Goal: Task Accomplishment & Management: Use online tool/utility

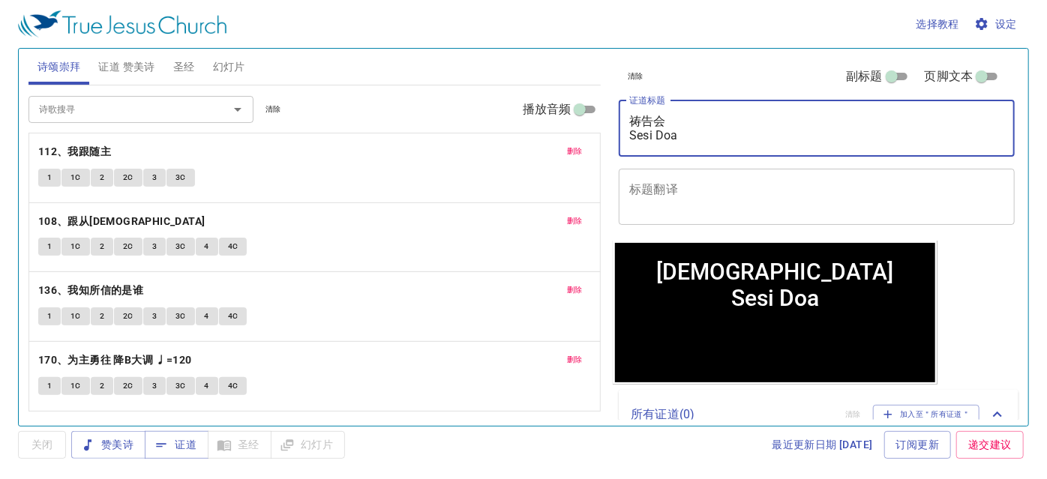
drag, startPoint x: 733, startPoint y: 123, endPoint x: 437, endPoint y: 127, distance: 295.5
click at [436, 133] on div "诗颂崇拜 证道 赞美诗 圣经 幻灯片 诗歌搜寻 诗歌搜寻 清除 播放音频 删除 112、我跟随主 1 1C 2 2C 3 3C 删除 108、跟从救主 1 1…" at bounding box center [523, 231] width 1002 height 377
click at [658, 106] on div "祷告会 Sesi Doa x 证道标题" at bounding box center [817, 128] width 396 height 56
click at [666, 107] on div "祷告会 Sesi Doa x 证道标题" at bounding box center [817, 128] width 396 height 56
click at [667, 119] on textarea "祷告会 Sesi Doa" at bounding box center [816, 128] width 375 height 28
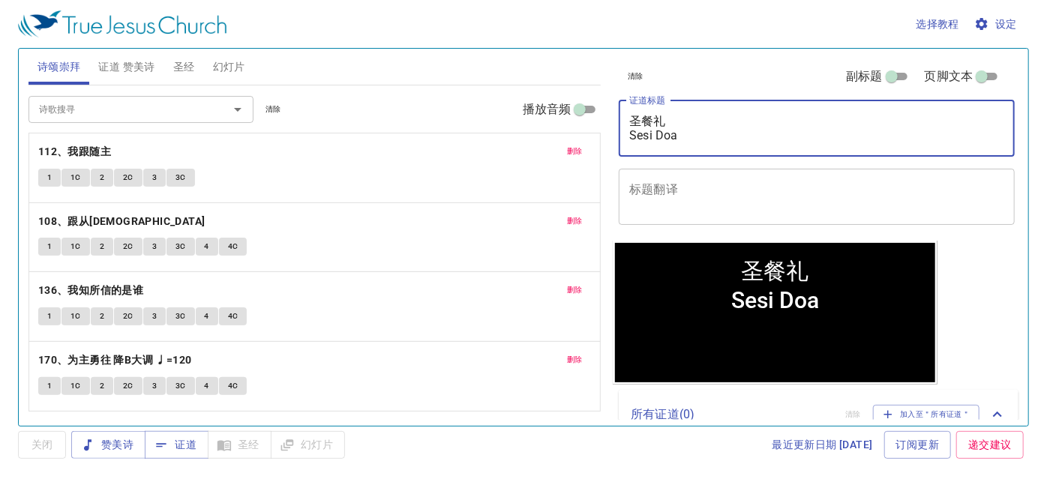
drag, startPoint x: 702, startPoint y: 139, endPoint x: 628, endPoint y: 138, distance: 74.2
click at [628, 138] on div "圣餐礼 Sesi Doa x 证道标题" at bounding box center [817, 128] width 396 height 56
type textarea "圣餐礼 Sakramwn"
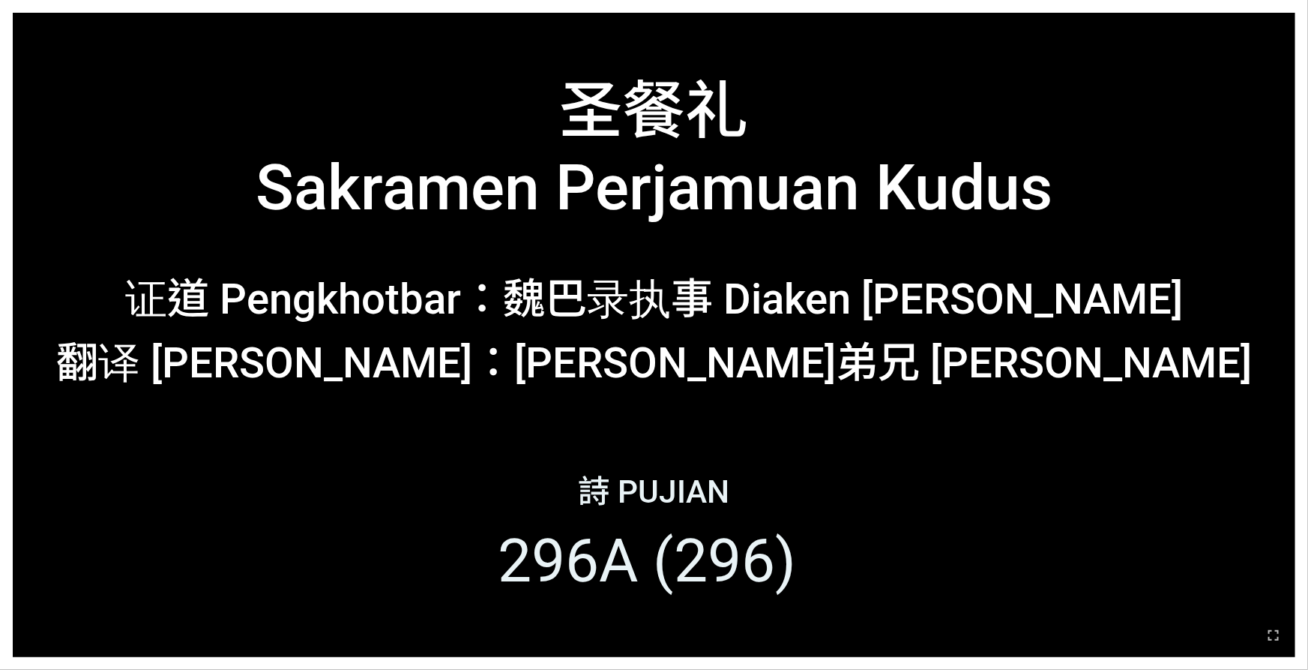
click at [61, 512] on div "詩 Pujian 296A (296)" at bounding box center [654, 544] width 1283 height 226
click at [63, 512] on div "詩 Pujian 296A (296)" at bounding box center [654, 544] width 1283 height 226
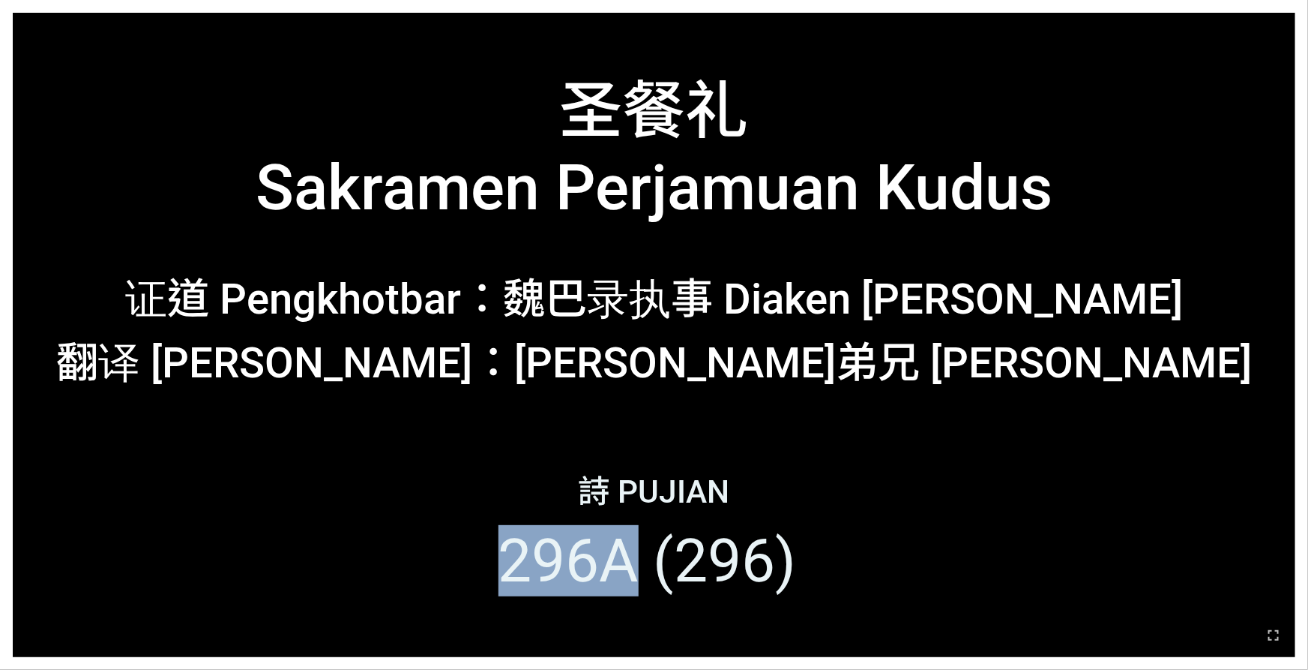
click at [64, 512] on div "詩 Pujian 296A (296)" at bounding box center [654, 544] width 1283 height 226
click at [320, 507] on div "詩 Pujian 296A (296)" at bounding box center [654, 544] width 1283 height 226
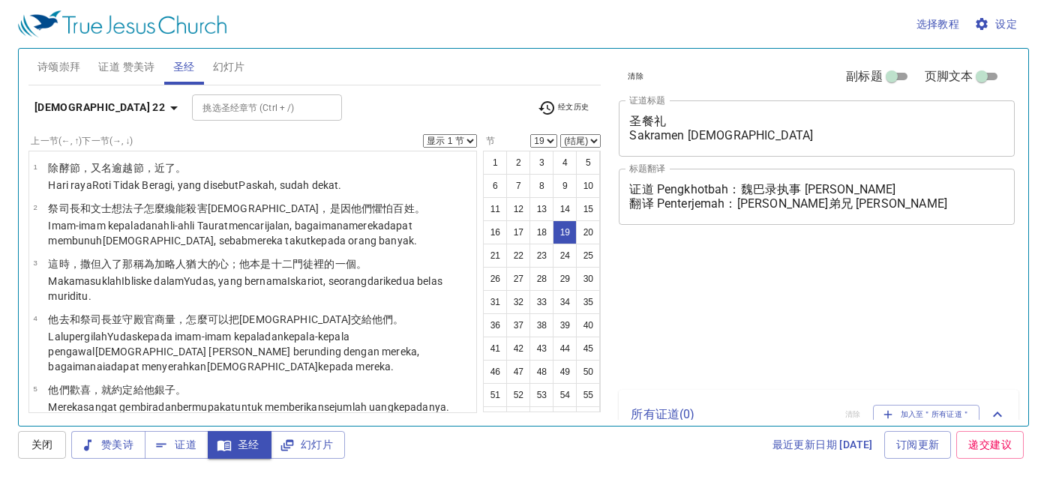
select select "19"
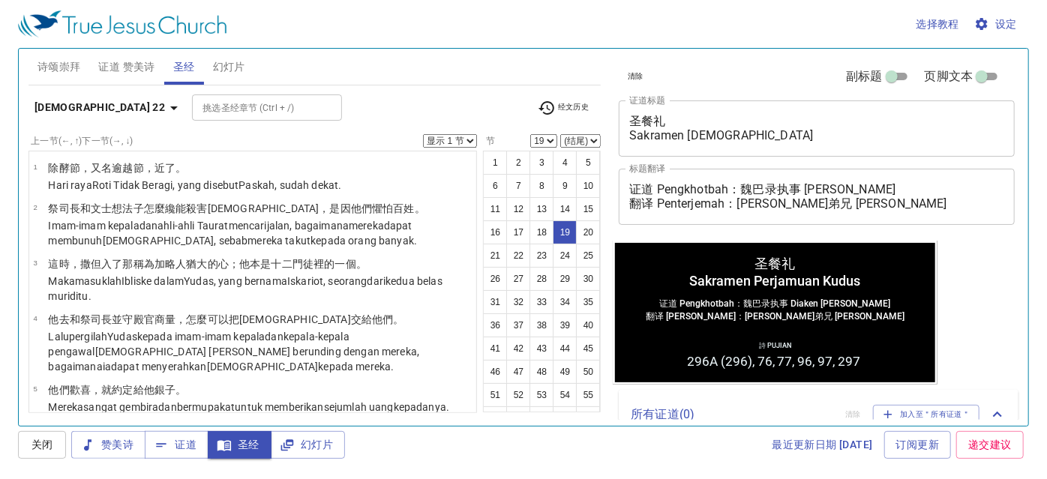
select select "20"
click at [561, 134] on select "(结尾) 20 21 22 23 24 25 26 27 28 29 30 31 32 33 34 35 36 37 38 39 40 41 42 43 44…" at bounding box center [580, 140] width 40 height 13
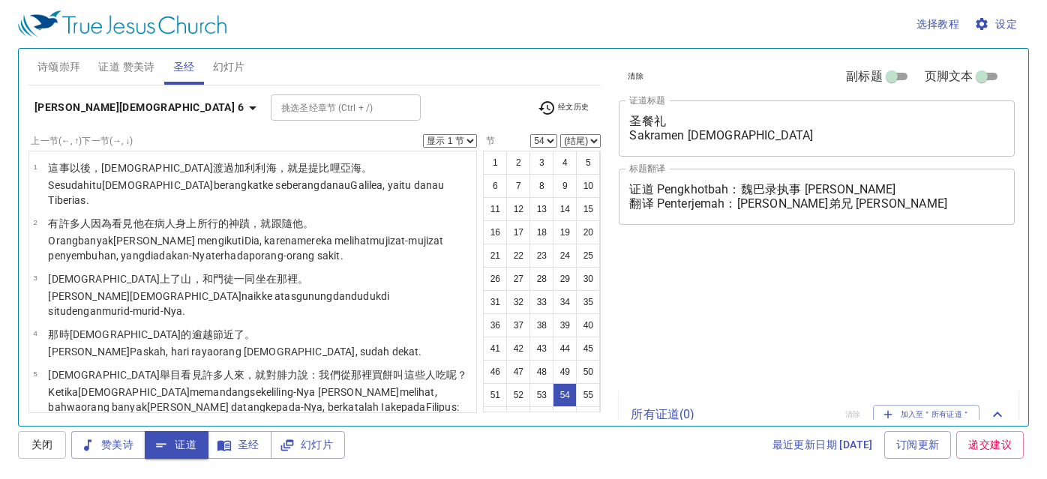
select select "54"
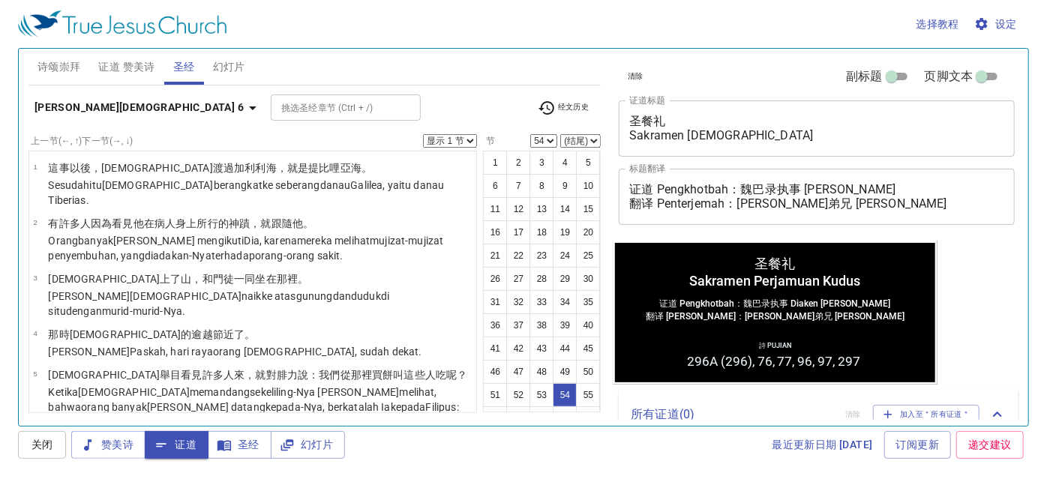
click at [451, 145] on select "显示 1 节 显示 2 节 显示 3 节 显示 4 节 显示 5 节" at bounding box center [450, 140] width 54 height 13
click at [451, 143] on select "显示 1 节 显示 2 节 显示 3 节 显示 4 节 显示 5 节" at bounding box center [450, 140] width 54 height 13
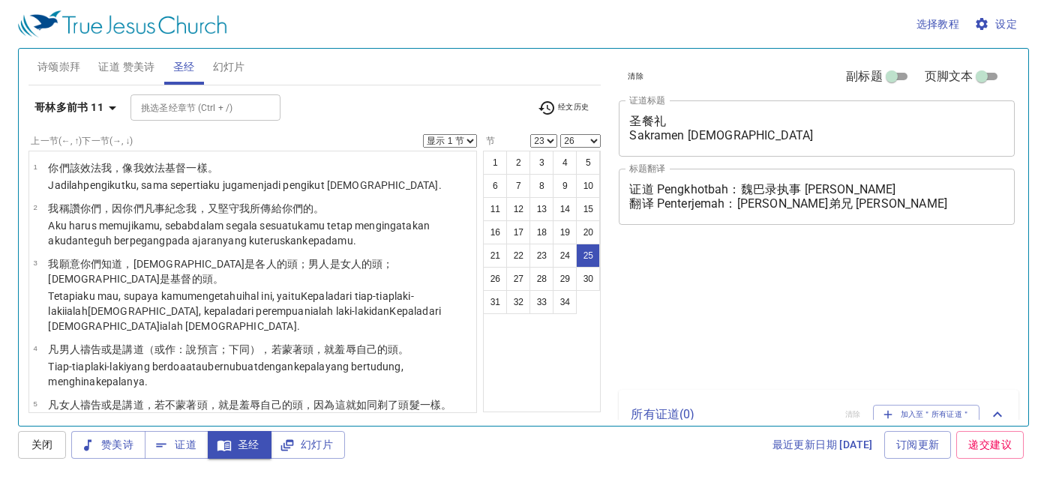
select select "23"
select select "26"
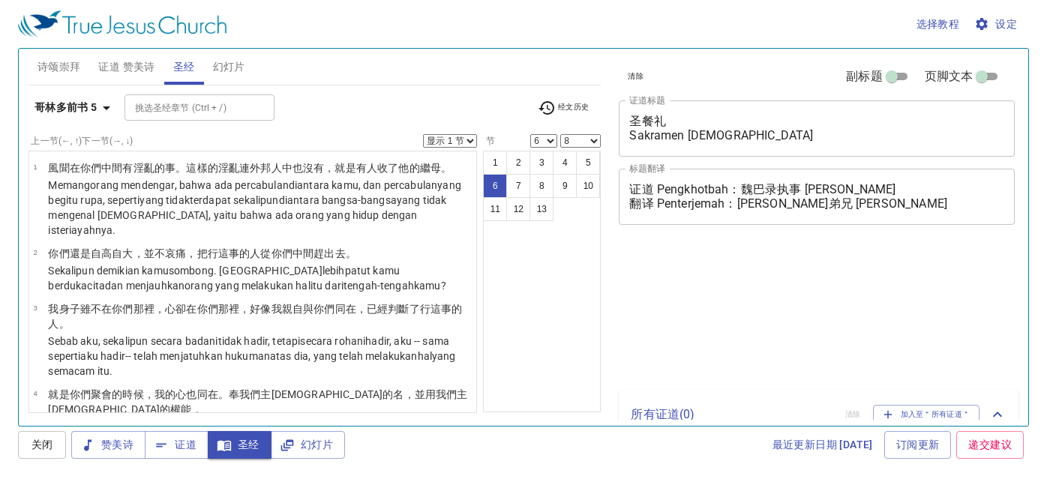
select select "6"
select select "8"
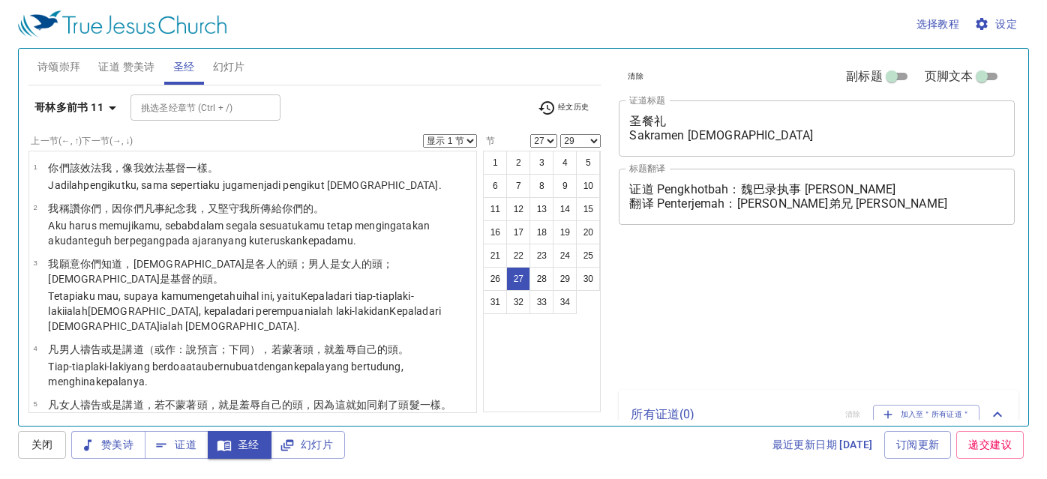
select select "27"
select select "29"
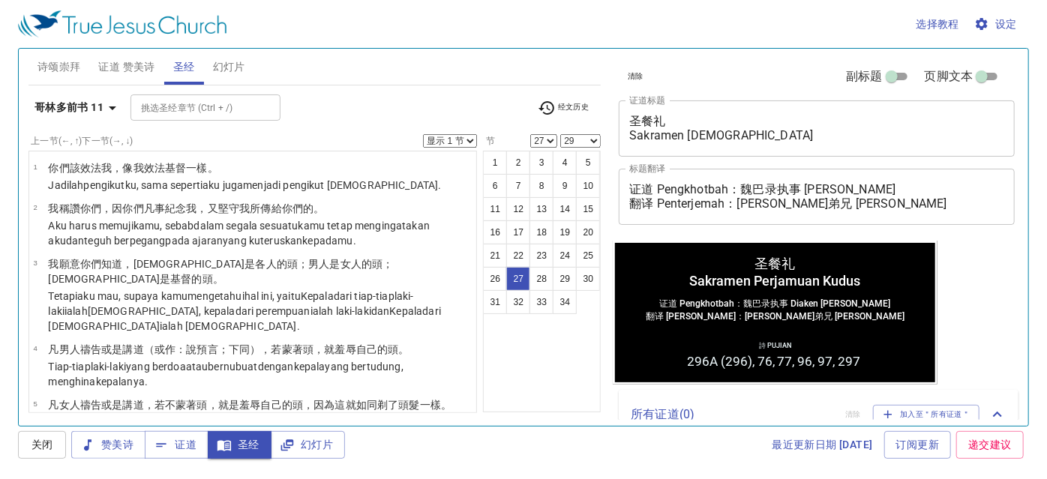
scroll to position [1450, 0]
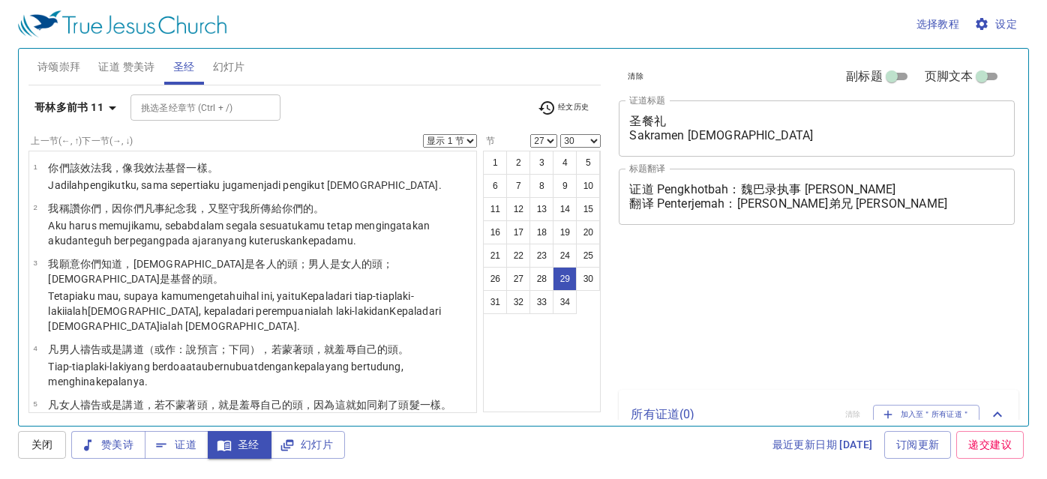
select select "27"
select select "30"
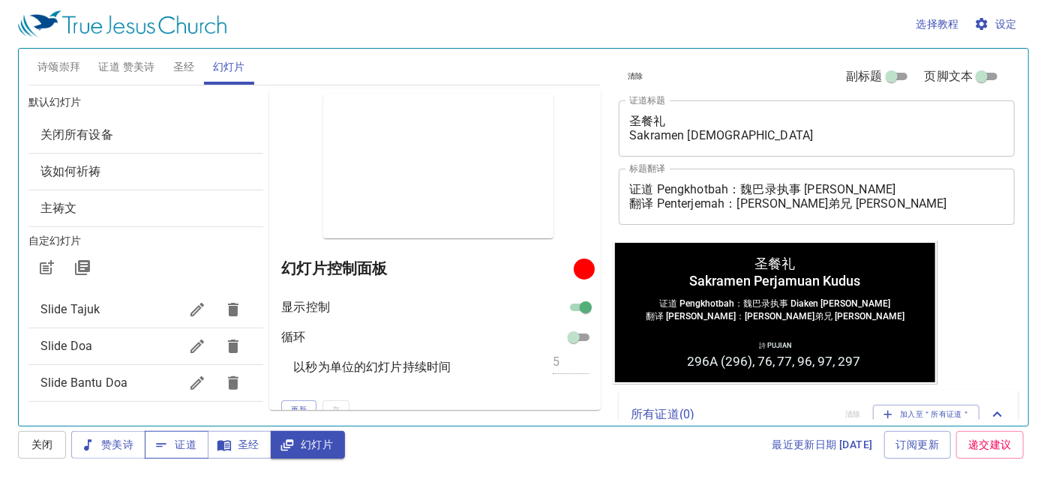
click at [178, 448] on span "证道" at bounding box center [177, 445] width 40 height 19
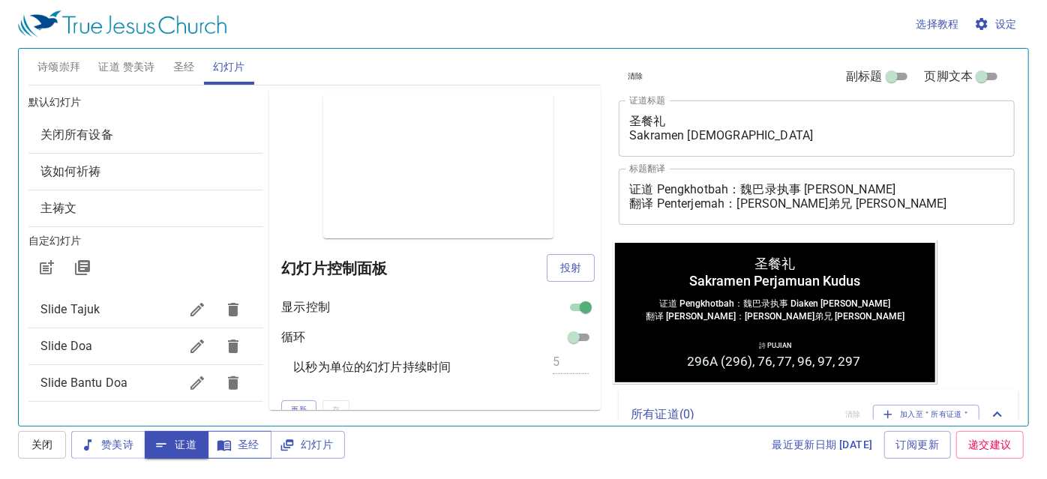
scroll to position [223, 0]
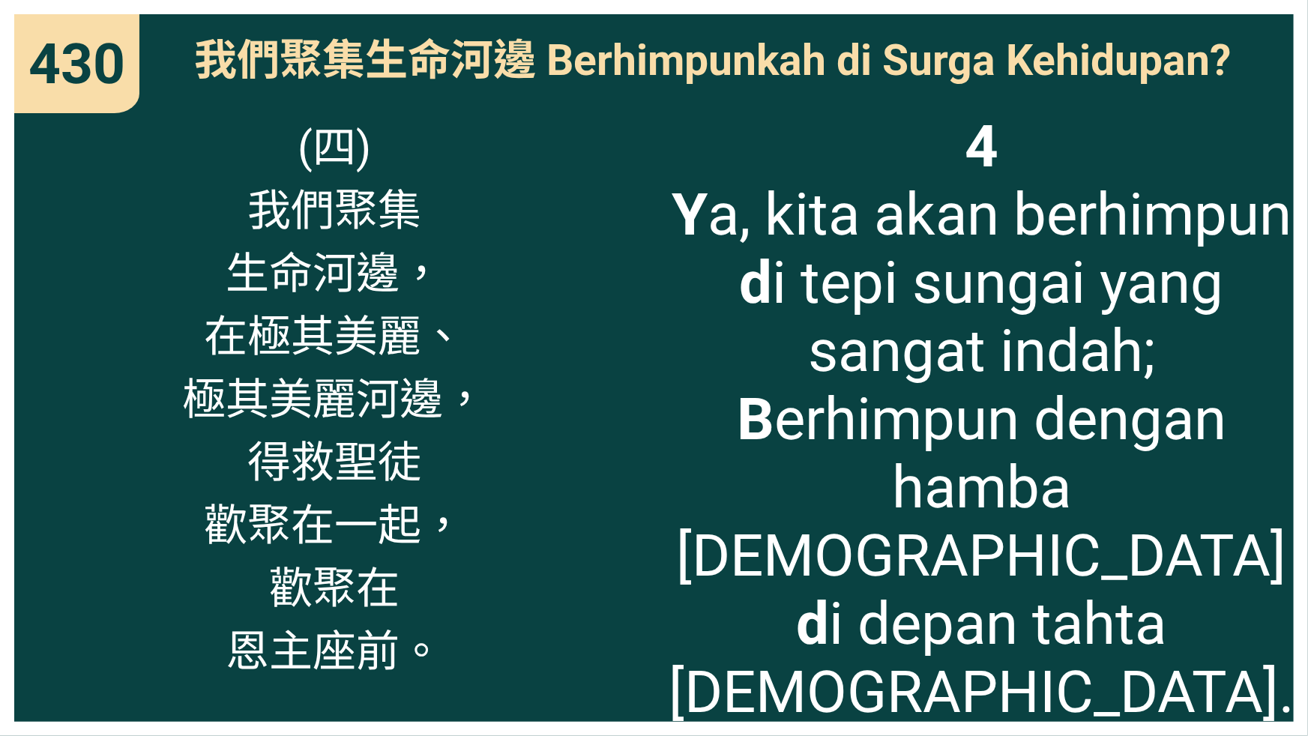
click at [263, 6] on html "圣餐礼 Sakramen Perjamuan Kudus 圣餐礼 Sakramen Perjamuan Kudus 证道 Pengkhotbah：魏巴录执事 …" at bounding box center [654, 3] width 1308 height 6
click at [264, 6] on html "圣餐礼 Sakramen Perjamuan Kudus 圣餐礼 Sakramen Perjamuan Kudus 证道 Pengkhotbah：魏巴录执事 …" at bounding box center [654, 3] width 1308 height 6
click at [285, 6] on html "圣餐礼 Sakramen Perjamuan Kudus 圣餐礼 Sakramen Perjamuan Kudus 证道 Pengkhotbah：魏巴录执事 …" at bounding box center [654, 3] width 1308 height 6
